Goal: Understand process/instructions: Learn how to perform a task or action

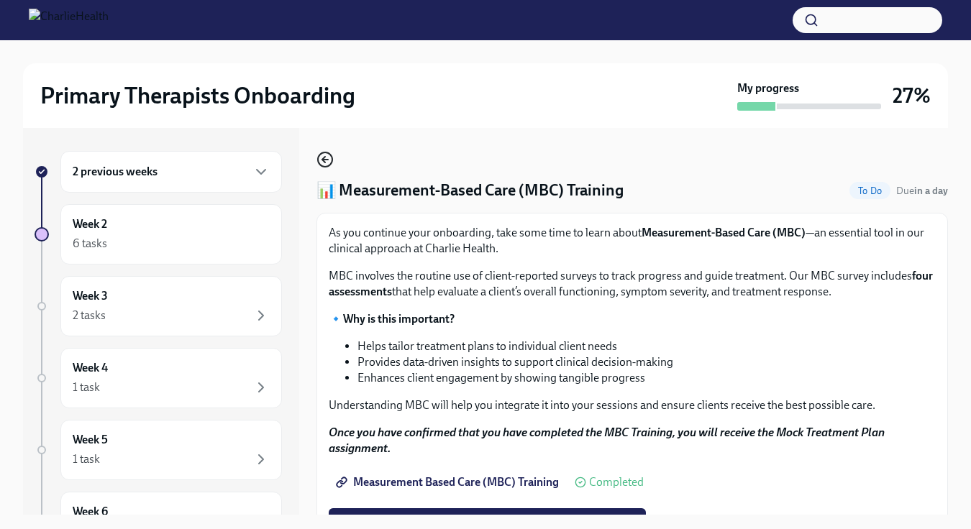
click at [326, 161] on icon "button" at bounding box center [324, 159] width 17 height 17
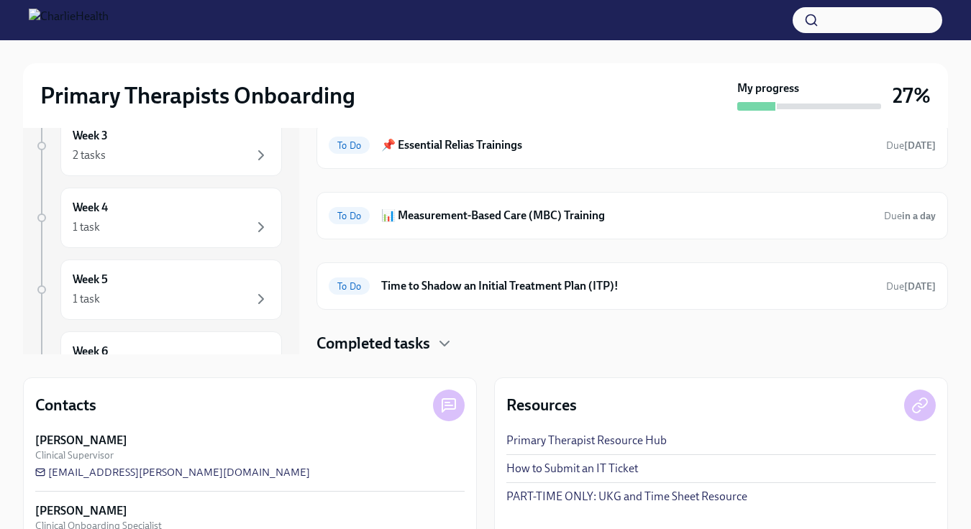
scroll to position [161, 0]
click at [244, 237] on div "Week 4 1 task" at bounding box center [171, 217] width 222 height 60
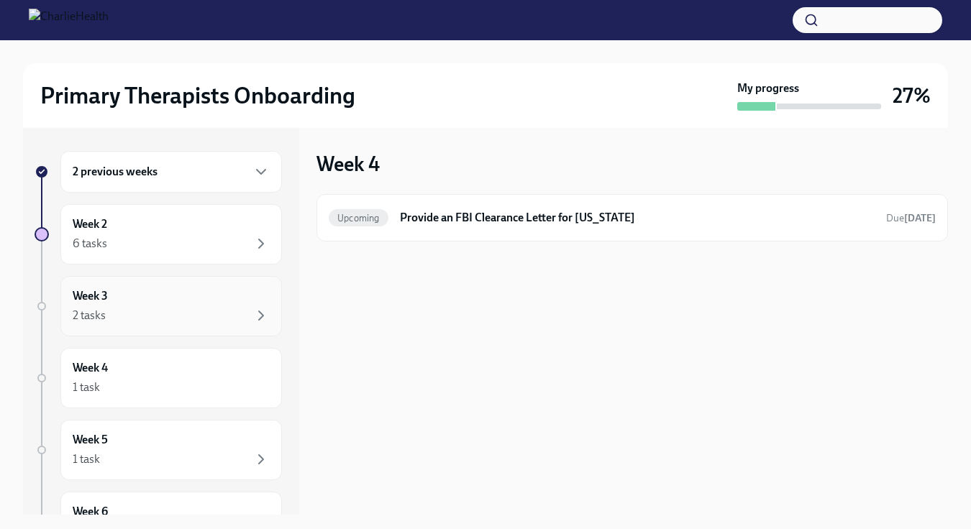
click at [196, 318] on div "2 tasks" at bounding box center [171, 315] width 197 height 17
click at [442, 216] on h6 "📚 Docebo Training Courses" at bounding box center [627, 218] width 493 height 16
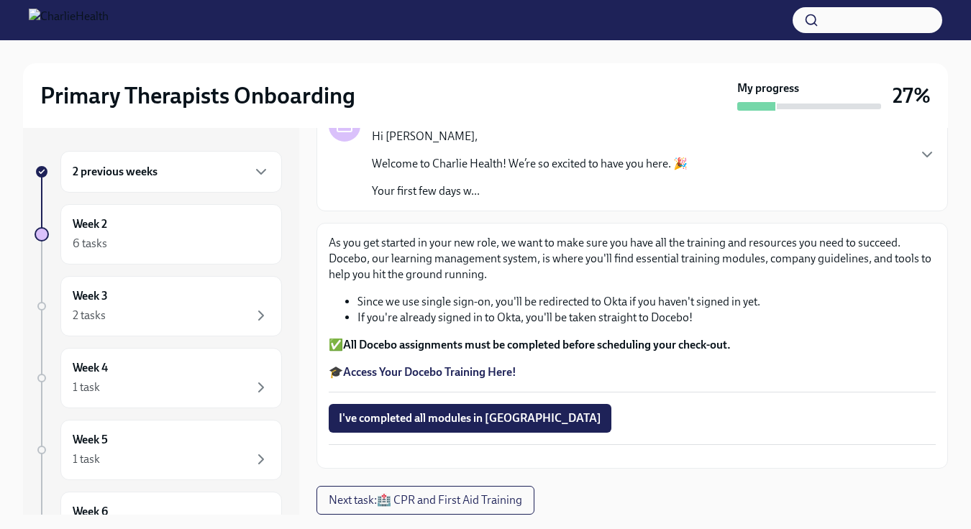
scroll to position [160, 0]
click at [478, 365] on strong "Access Your Docebo Training Here!" at bounding box center [429, 372] width 173 height 14
